Goal: Find specific page/section: Find specific page/section

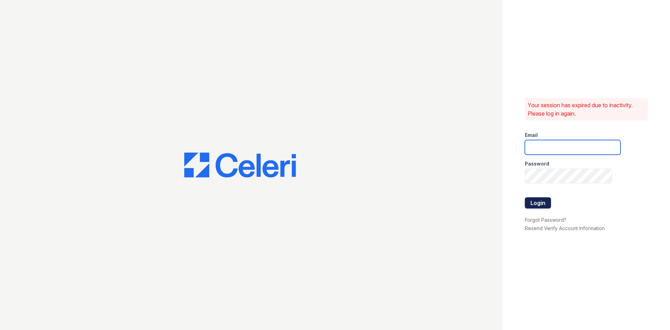
type input "[DOMAIN_NAME][EMAIL_ADDRESS][DOMAIN_NAME]"
click at [529, 200] on button "Login" at bounding box center [538, 202] width 26 height 11
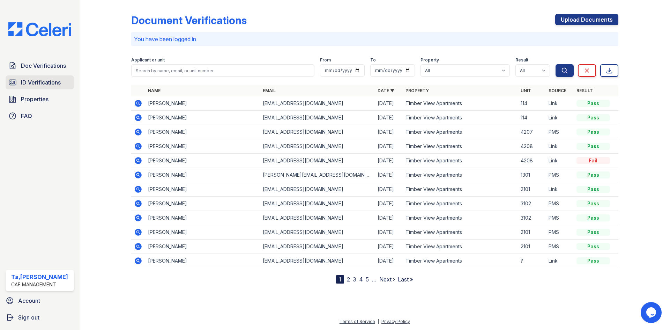
click at [43, 80] on span "ID Verifications" at bounding box center [41, 82] width 40 height 8
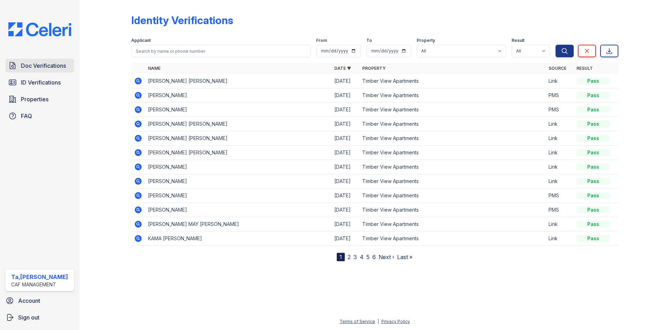
click at [39, 67] on span "Doc Verifications" at bounding box center [43, 65] width 45 height 8
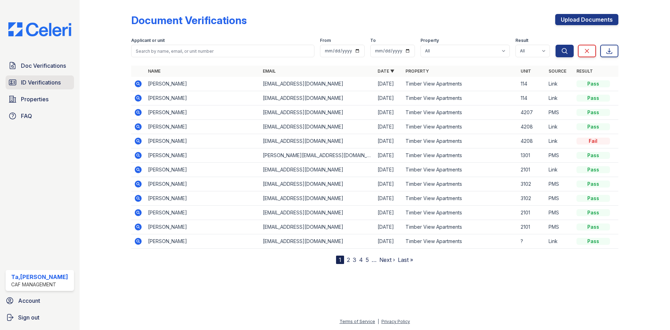
click at [36, 79] on span "ID Verifications" at bounding box center [41, 82] width 40 height 8
